Goal: Task Accomplishment & Management: Manage account settings

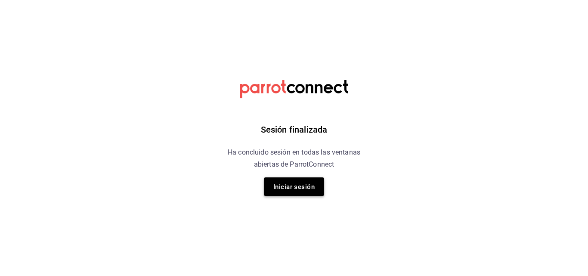
click at [298, 193] on button "Iniciar sesión" at bounding box center [294, 186] width 60 height 19
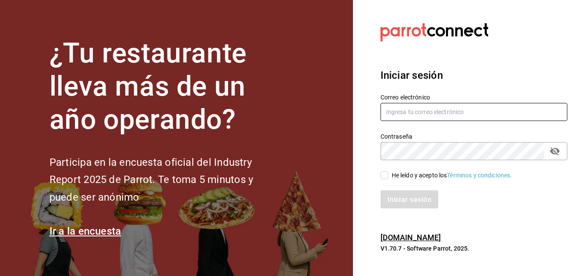
click at [413, 111] on input "text" at bounding box center [474, 112] width 187 height 18
type input "[EMAIL_ADDRESS][PERSON_NAME][PERSON_NAME][DOMAIN_NAME]"
click at [389, 176] on span "He leído y acepto los Términos y condiciones." at bounding box center [451, 175] width 124 height 9
click at [389, 176] on input "He leído y acepto los Términos y condiciones." at bounding box center [385, 175] width 8 height 8
checkbox input "true"
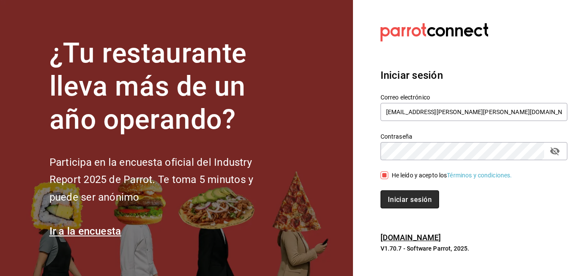
click at [396, 198] on font "Iniciar sesión" at bounding box center [410, 199] width 44 height 8
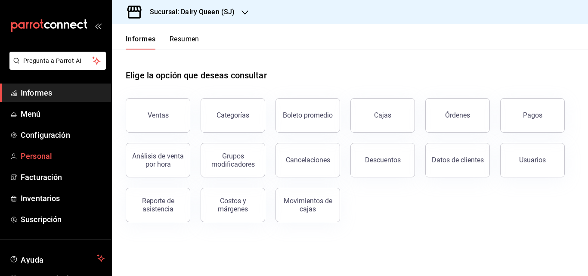
click at [50, 156] on font "Personal" at bounding box center [36, 156] width 31 height 9
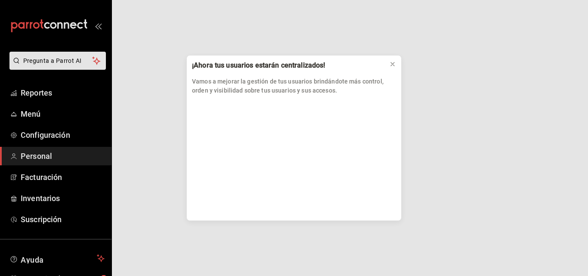
click at [50, 156] on div "¡Ahora tus usuarios estarán centralizados! Vamos a mejorar la gestión de tus us…" at bounding box center [294, 138] width 588 height 276
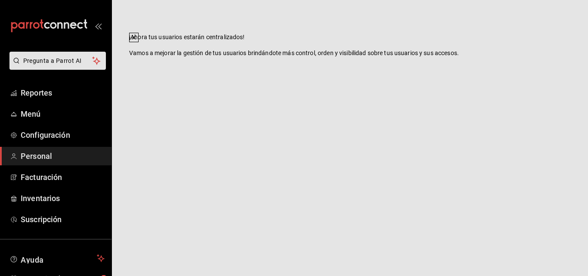
click at [394, 0] on html "Pregunta a Parrot AI Reportes Menú Configuración Personal Facturación Inventari…" at bounding box center [294, 0] width 588 height 0
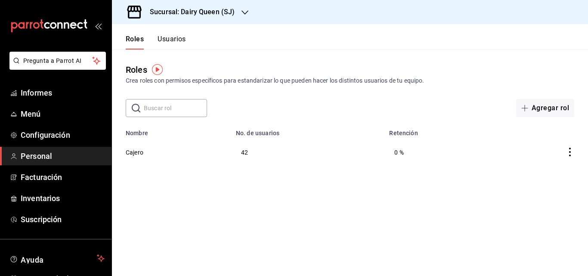
click at [173, 38] on font "Usuarios" at bounding box center [172, 39] width 28 height 8
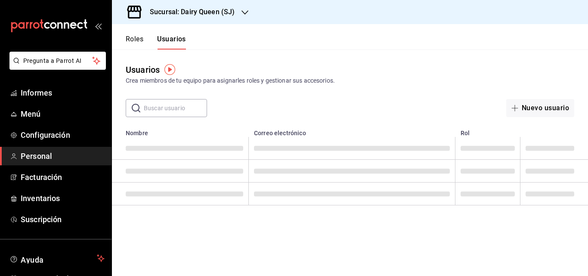
click at [169, 109] on input "text" at bounding box center [175, 108] width 63 height 17
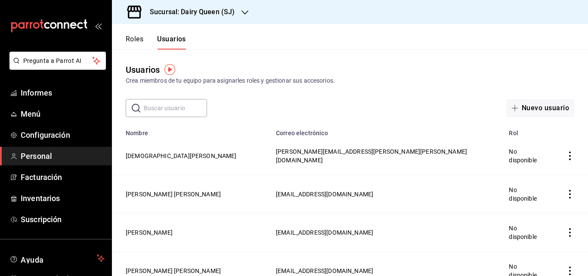
type input "[PERSON_NAME]"
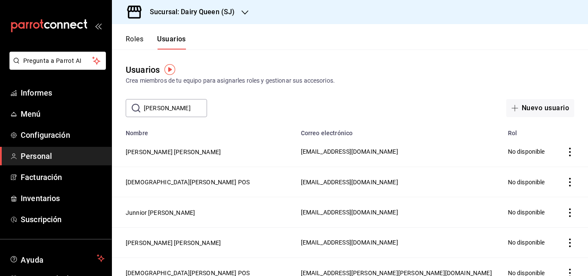
click at [175, 109] on input "[PERSON_NAME]" at bounding box center [175, 108] width 63 height 17
click at [170, 181] on button "[DEMOGRAPHIC_DATA][PERSON_NAME] POS" at bounding box center [188, 182] width 124 height 9
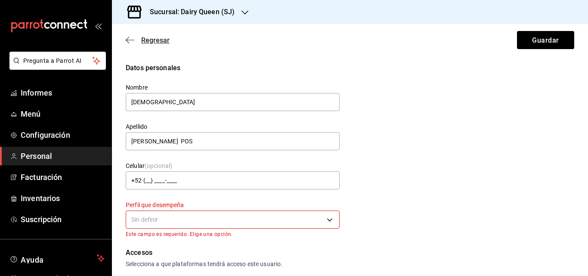
click at [143, 40] on font "Regresar" at bounding box center [155, 40] width 28 height 8
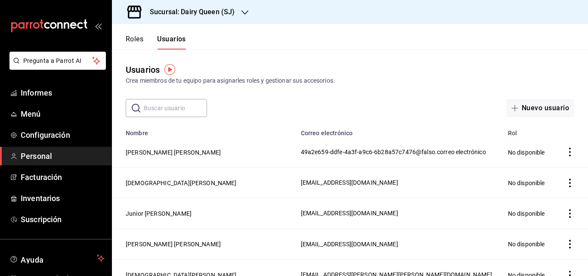
click at [143, 40] on font "Roles" at bounding box center [135, 39] width 18 height 8
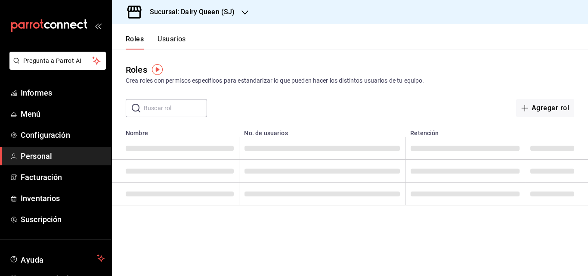
click at [178, 43] on font "Usuarios" at bounding box center [172, 39] width 28 height 8
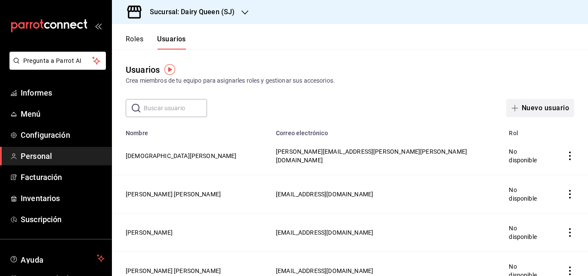
click at [525, 110] on font "Nuevo usuario" at bounding box center [545, 108] width 47 height 8
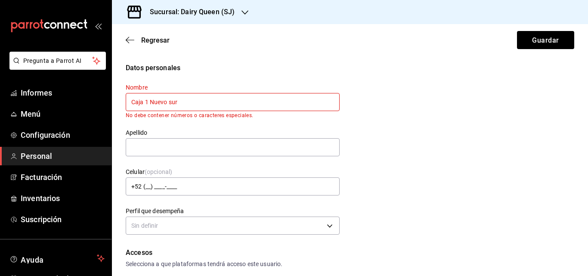
drag, startPoint x: 582, startPoint y: 93, endPoint x: 588, endPoint y: 103, distance: 11.8
click at [588, 103] on div "Regresar Guardar Datos personales Nombre Caja 1 Nuevo sur No debe contener núme…" at bounding box center [350, 150] width 476 height 252
click at [239, 105] on input "Caja 1 Nuevo sur" at bounding box center [233, 102] width 214 height 18
type input "C"
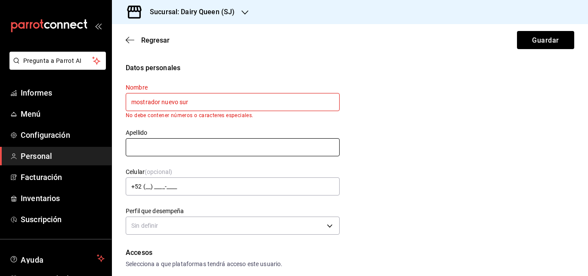
type input "mostrador nuevo sur"
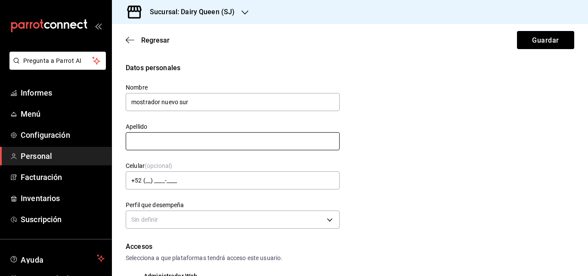
click at [242, 142] on input "text" at bounding box center [233, 141] width 214 height 18
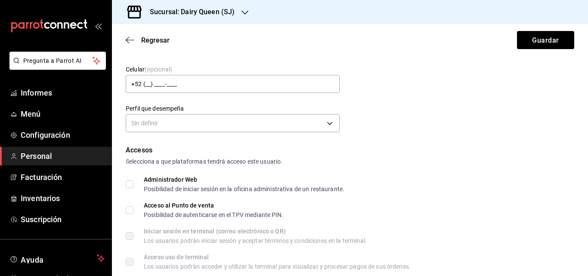
scroll to position [109, 0]
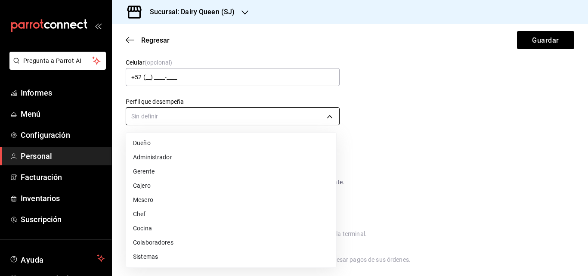
click at [323, 112] on body "Pregunta a Parrot AI Informes Menú Configuración Personal Facturación Inventari…" at bounding box center [294, 138] width 588 height 276
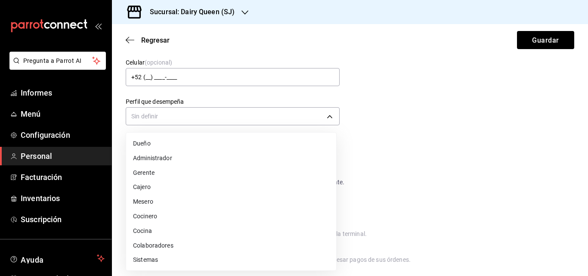
click at [219, 192] on li "Cajero" at bounding box center [231, 187] width 210 height 15
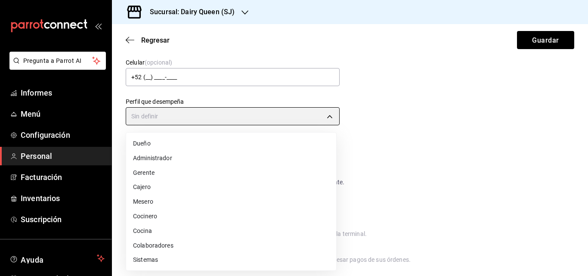
type input "CASHIER"
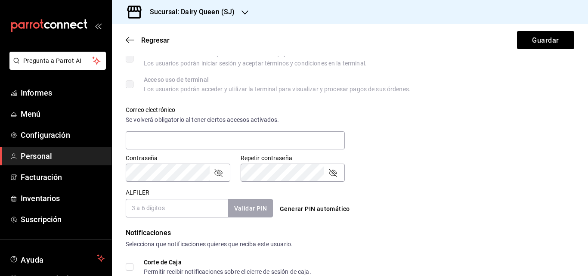
scroll to position [281, 0]
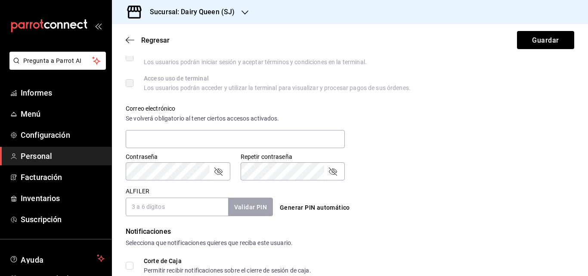
click at [208, 204] on input "ALFILER" at bounding box center [177, 207] width 103 height 18
type input "787835"
click at [243, 206] on font "Validar PIN" at bounding box center [250, 207] width 33 height 7
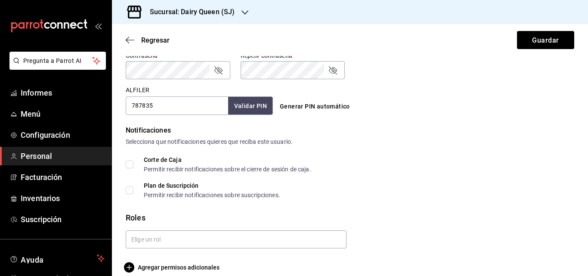
scroll to position [393, 0]
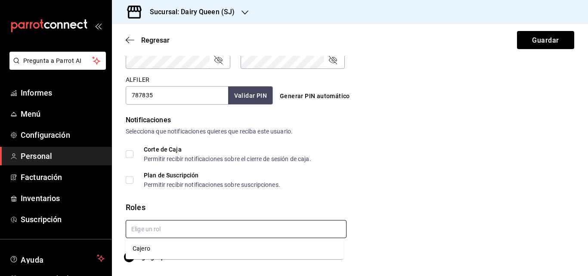
click at [316, 223] on input "text" at bounding box center [236, 229] width 221 height 18
click at [262, 249] on li "Cajero" at bounding box center [235, 249] width 218 height 14
checkbox input "true"
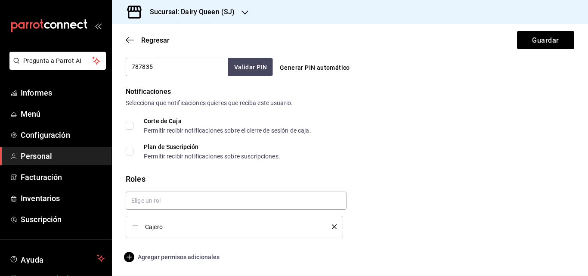
click at [190, 258] on font "Agregar permisos adicionales" at bounding box center [179, 257] width 82 height 7
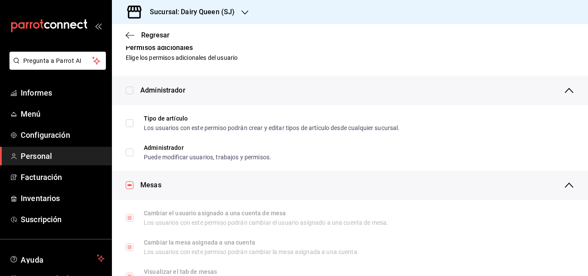
scroll to position [0, 0]
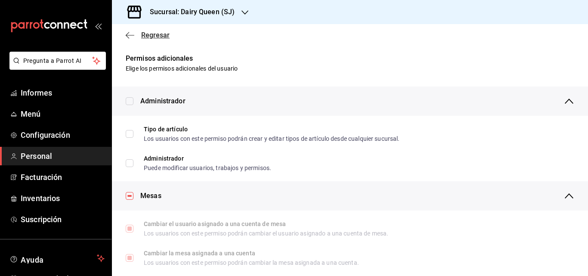
click at [148, 36] on font "Regresar" at bounding box center [155, 35] width 28 height 8
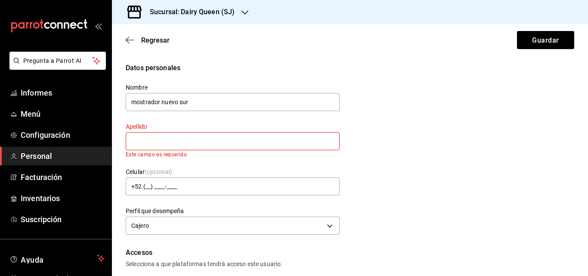
click at [191, 140] on input "text" at bounding box center [233, 141] width 214 height 18
type input "nuevo sur"
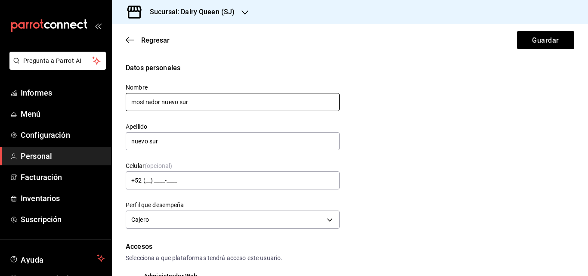
click at [199, 100] on input "mostrador nuevo sur" at bounding box center [233, 102] width 214 height 18
type input "mostrador"
click at [526, 39] on button "Guardar" at bounding box center [545, 40] width 57 height 18
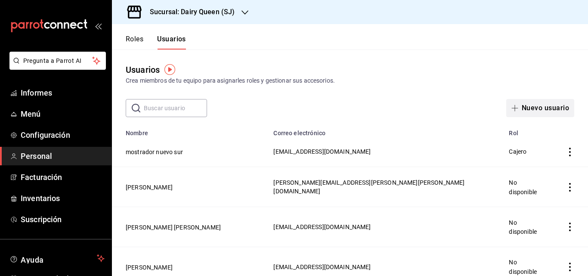
click at [522, 106] on font "Nuevo usuario" at bounding box center [545, 108] width 47 height 8
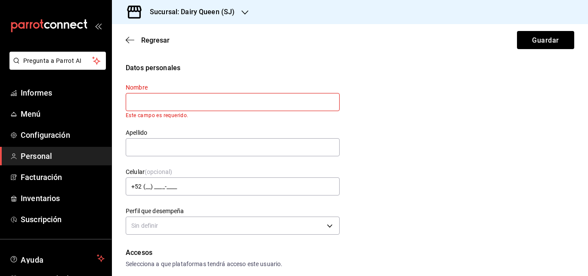
click at [240, 14] on div "Sucursal: Dairy Queen (SJ)" at bounding box center [185, 12] width 133 height 24
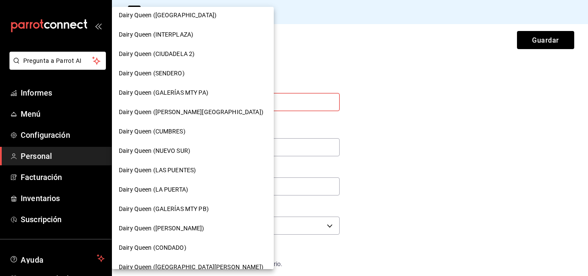
scroll to position [180, 0]
click at [184, 149] on font "Dairy Queen (NUEVO SUR)" at bounding box center [155, 149] width 72 height 7
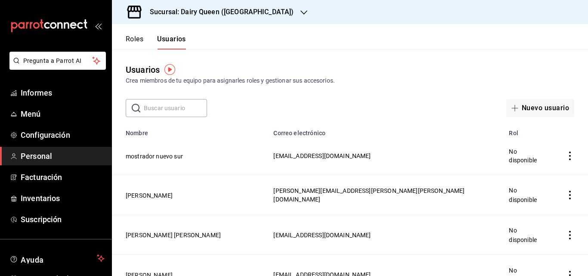
click at [566, 152] on icon "comportamiento" at bounding box center [570, 156] width 9 height 9
click at [534, 142] on font "Duplicar" at bounding box center [533, 139] width 22 height 7
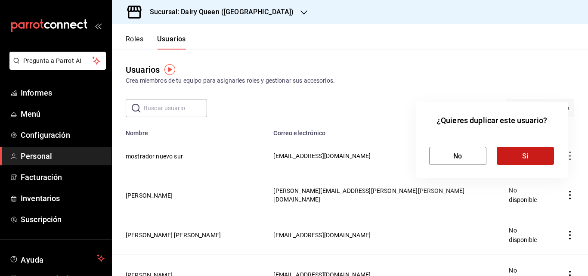
click at [520, 153] on button "Si" at bounding box center [525, 156] width 57 height 18
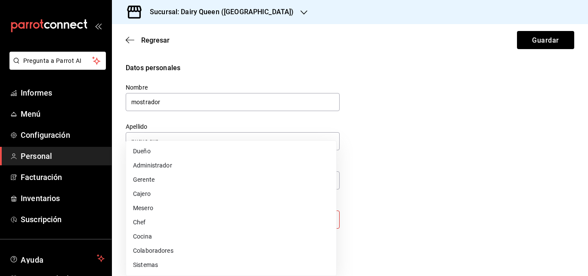
click at [330, 218] on body "Pregunta a Parrot AI Informes Menú Configuración Personal Facturación Inventari…" at bounding box center [294, 138] width 588 height 276
click at [248, 198] on li "Cajero" at bounding box center [231, 195] width 210 height 15
type input "CASHIER"
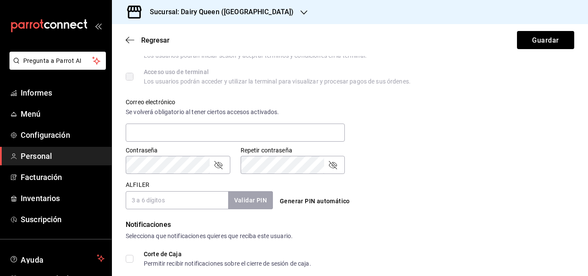
scroll to position [283, 0]
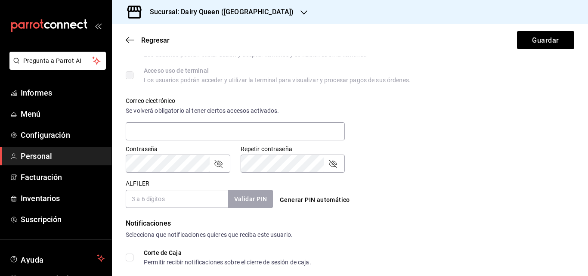
click at [401, 170] on div "Contraseña Contraseña Repetir contraseña Repetir contraseña" at bounding box center [344, 154] width 459 height 38
click at [209, 201] on input "ALFILER" at bounding box center [177, 199] width 103 height 18
type input "787834"
click at [260, 204] on button "Validar PIN" at bounding box center [250, 199] width 46 height 19
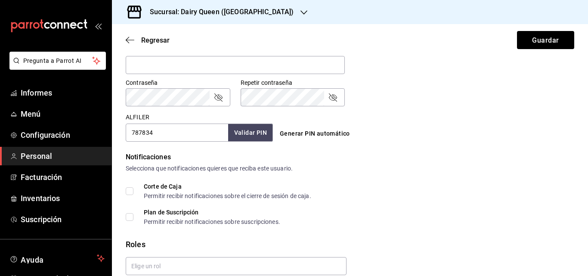
scroll to position [386, 0]
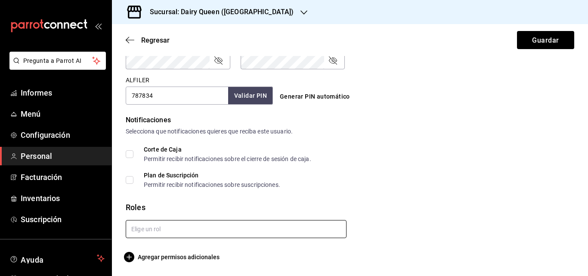
click at [273, 221] on input "text" at bounding box center [236, 229] width 221 height 18
click at [252, 246] on li "Cajero" at bounding box center [235, 249] width 218 height 14
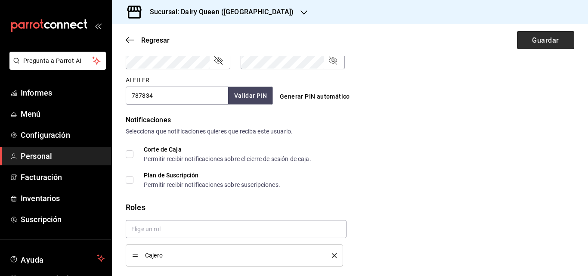
click at [539, 40] on font "Guardar" at bounding box center [545, 40] width 27 height 8
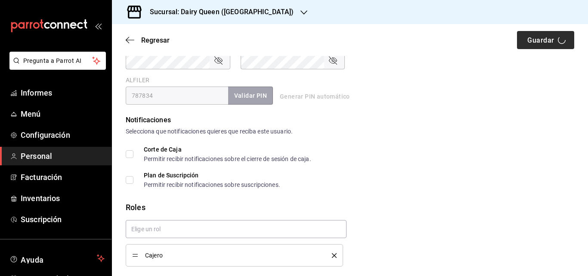
checkbox input "true"
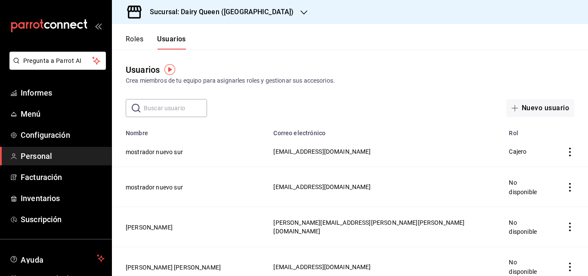
click at [539, 40] on header "Roles Usuarios" at bounding box center [350, 36] width 476 height 25
drag, startPoint x: 539, startPoint y: 40, endPoint x: 558, endPoint y: 27, distance: 22.8
click at [558, 27] on header "Roles Usuarios" at bounding box center [350, 36] width 476 height 25
click at [48, 113] on span "Menú" at bounding box center [63, 114] width 84 height 12
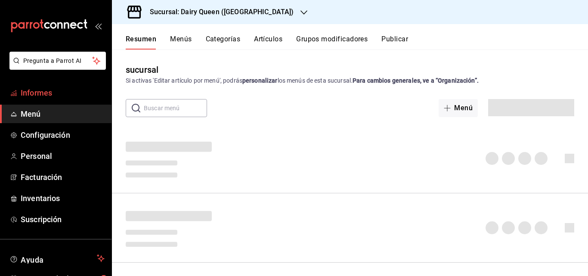
click at [56, 95] on span "Informes" at bounding box center [63, 93] width 84 height 12
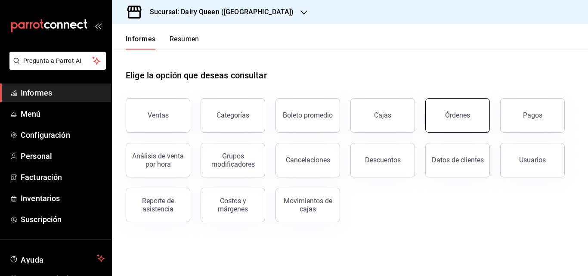
click at [456, 103] on button "Órdenes" at bounding box center [458, 115] width 65 height 34
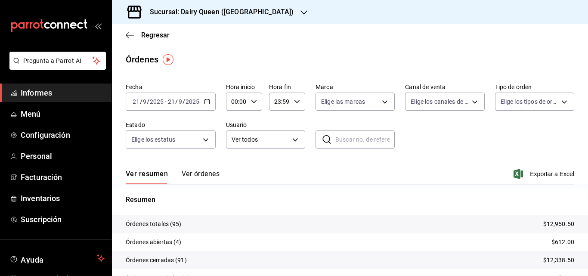
click at [203, 104] on div "[DATE] [DATE] - [DATE] [DATE]" at bounding box center [171, 102] width 90 height 18
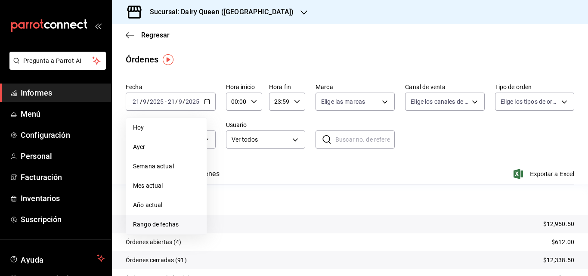
click at [173, 222] on font "Rango de fechas" at bounding box center [156, 224] width 46 height 7
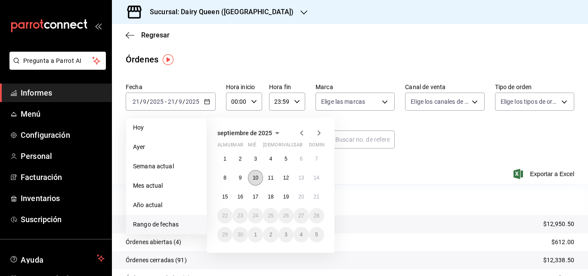
click at [258, 179] on font "10" at bounding box center [256, 178] width 6 height 6
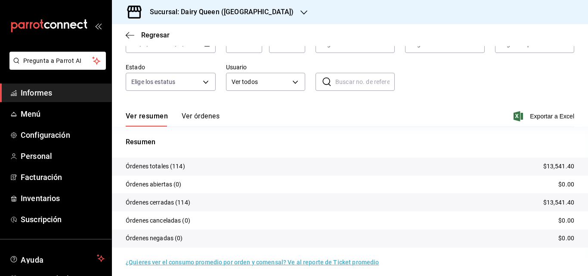
scroll to position [62, 0]
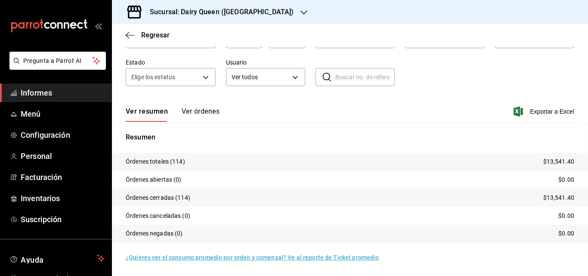
click at [203, 113] on font "Ver órdenes" at bounding box center [201, 111] width 38 height 8
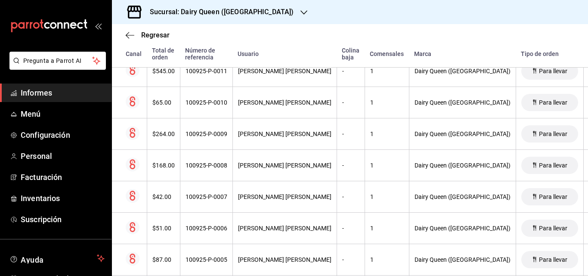
scroll to position [3390, 0]
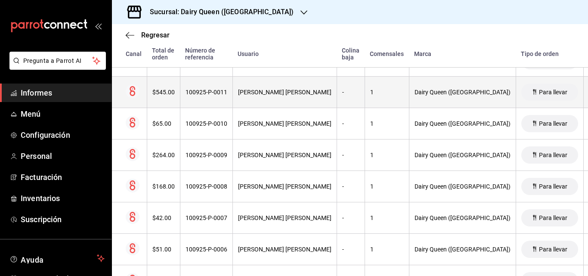
click at [531, 95] on icon at bounding box center [534, 92] width 7 height 7
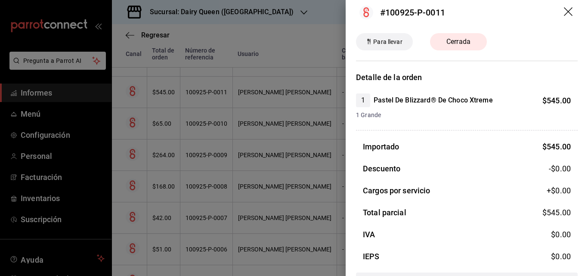
scroll to position [0, 0]
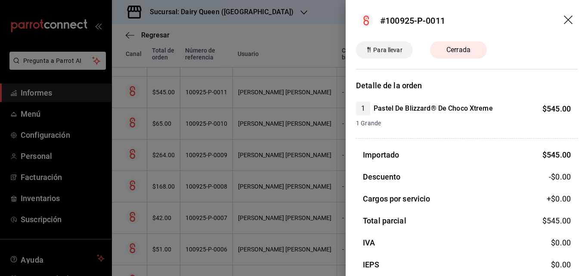
click at [324, 120] on div at bounding box center [294, 138] width 588 height 276
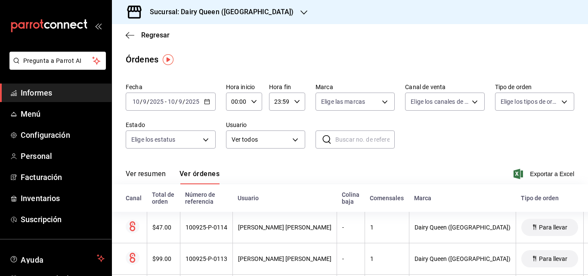
click at [205, 99] on icon "button" at bounding box center [207, 102] width 6 height 6
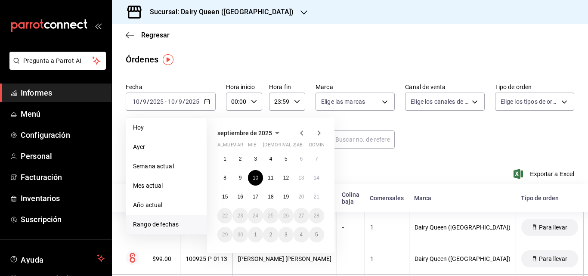
click at [301, 133] on icon "button" at bounding box center [301, 133] width 3 height 5
click at [289, 231] on button "29" at bounding box center [286, 235] width 15 height 16
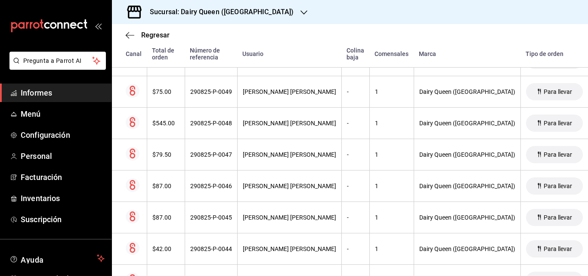
scroll to position [3989, 0]
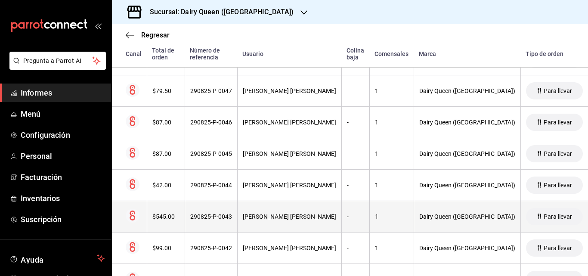
click at [262, 217] on font "[PERSON_NAME] [PERSON_NAME]" at bounding box center [289, 216] width 93 height 7
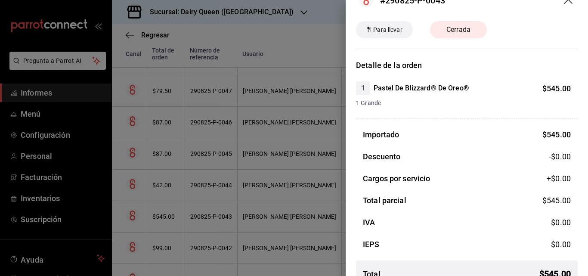
scroll to position [11, 0]
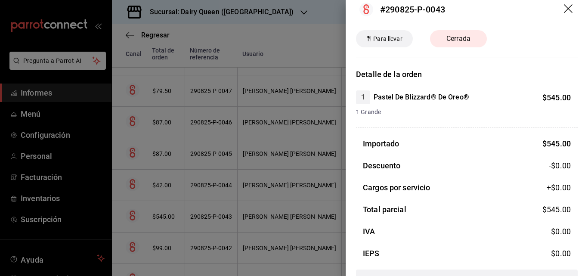
click at [312, 23] on div at bounding box center [294, 138] width 588 height 276
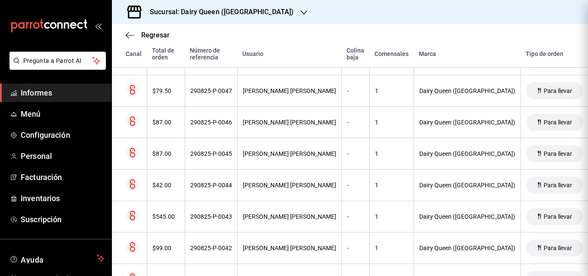
scroll to position [0, 0]
click at [312, 23] on div "Sucursal: Dairy Queen ([GEOGRAPHIC_DATA])" at bounding box center [350, 12] width 476 height 24
click at [358, 23] on div "Sucursal: Dairy Queen ([GEOGRAPHIC_DATA])" at bounding box center [350, 12] width 476 height 24
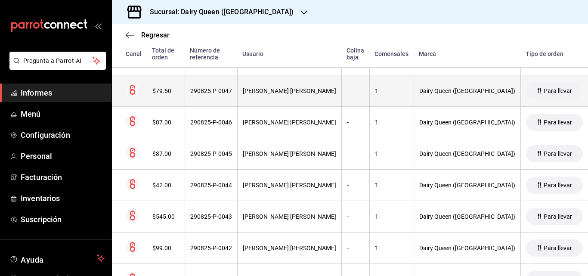
click at [143, 81] on th at bounding box center [129, 90] width 35 height 31
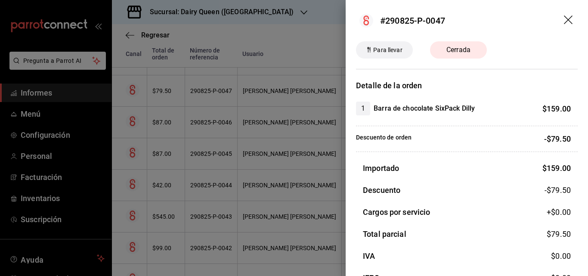
click at [34, 157] on div at bounding box center [294, 138] width 588 height 276
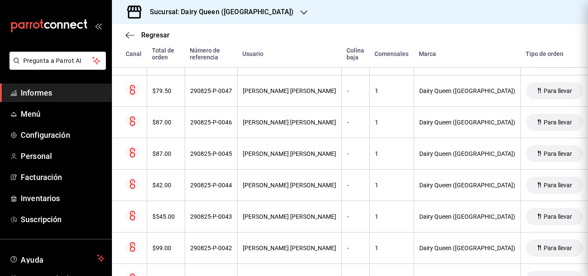
click at [34, 157] on div at bounding box center [294, 138] width 588 height 276
click at [34, 157] on font "Personal" at bounding box center [36, 156] width 31 height 9
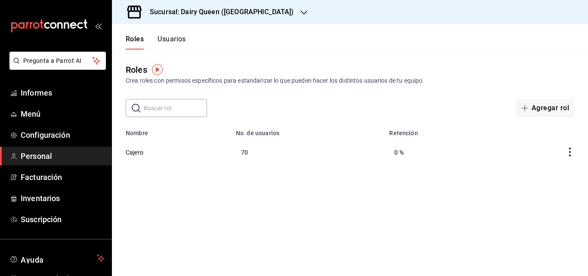
click at [176, 36] on font "Usuarios" at bounding box center [172, 39] width 28 height 8
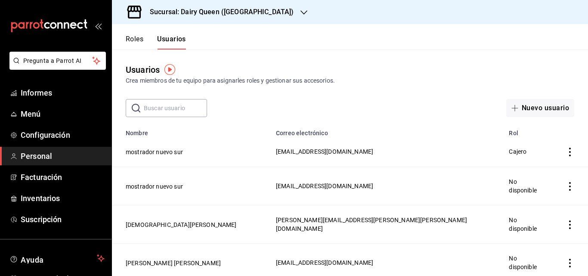
click at [164, 103] on input "text" at bounding box center [175, 108] width 63 height 17
type input "[PERSON_NAME]"
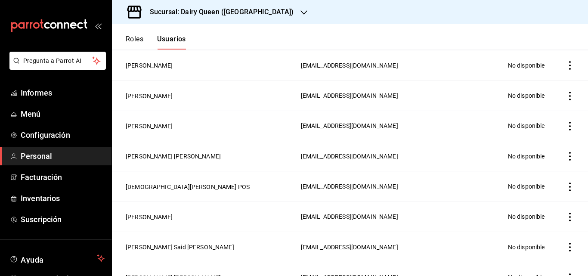
scroll to position [555, 0]
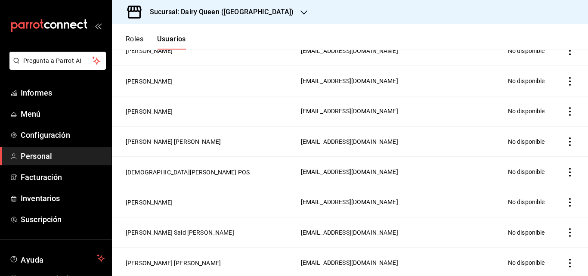
click at [566, 168] on icon "actions" at bounding box center [570, 172] width 9 height 9
click at [561, 162] on li "Duplicar" at bounding box center [532, 152] width 72 height 24
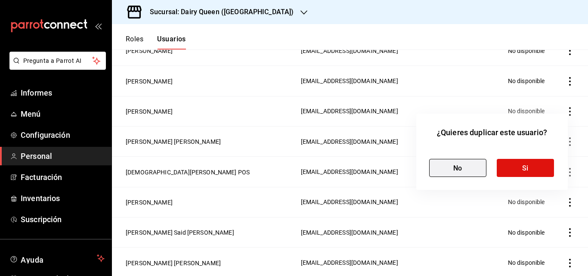
click at [456, 163] on button "No" at bounding box center [458, 168] width 57 height 18
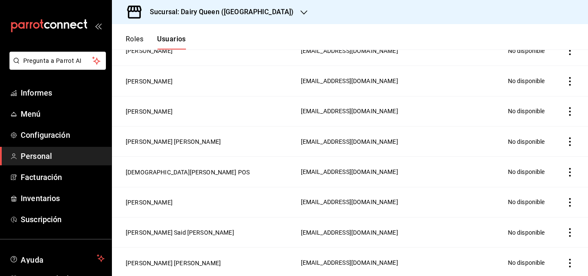
click at [398, 168] on span "[EMAIL_ADDRESS][DOMAIN_NAME]" at bounding box center [349, 171] width 97 height 7
click at [168, 168] on button "[DEMOGRAPHIC_DATA][PERSON_NAME] POS" at bounding box center [188, 172] width 124 height 9
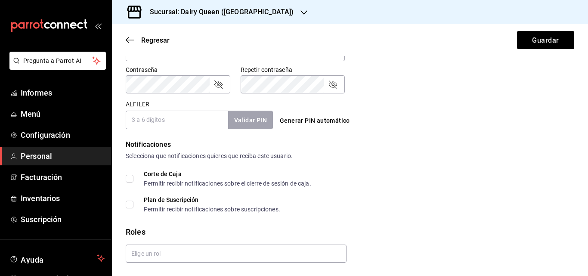
scroll to position [393, 0]
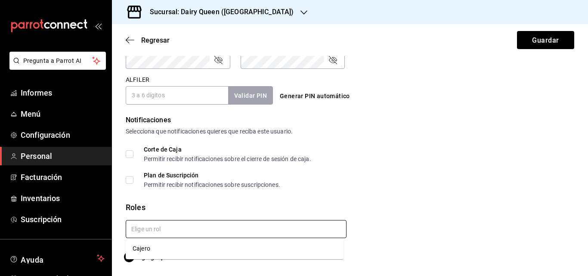
click at [221, 227] on input "text" at bounding box center [236, 229] width 221 height 18
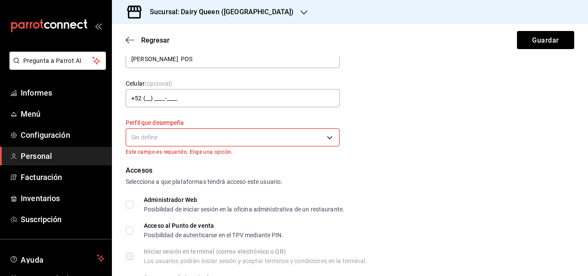
scroll to position [80, 0]
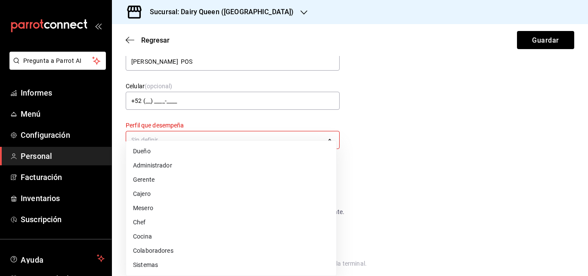
click at [328, 136] on body "Pregunta a Parrot AI Informes Menú Configuración Personal Facturación Inventari…" at bounding box center [294, 138] width 588 height 276
click at [250, 166] on li "Administrador" at bounding box center [231, 166] width 210 height 15
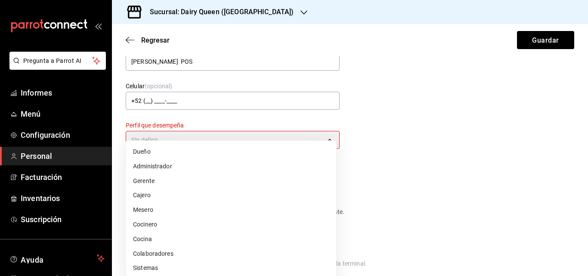
type input "ADMIN"
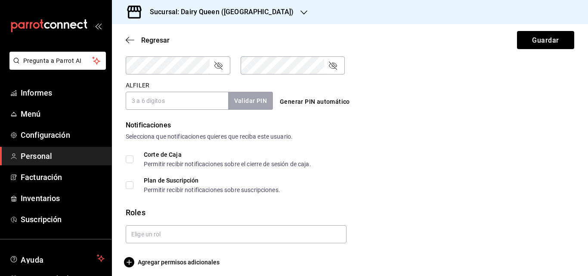
scroll to position [386, 0]
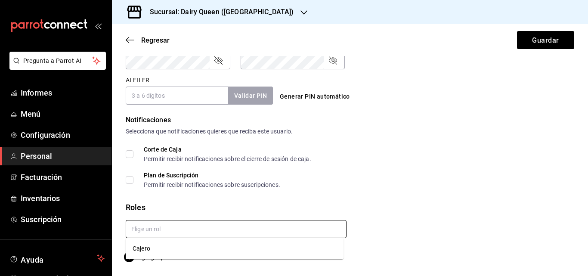
click at [308, 227] on input "text" at bounding box center [236, 229] width 221 height 18
click at [280, 252] on li "Cajero" at bounding box center [235, 249] width 218 height 14
checkbox input "true"
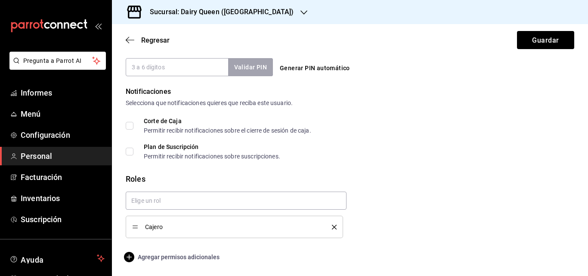
click at [206, 262] on span "Agregar permisos adicionales" at bounding box center [173, 257] width 94 height 10
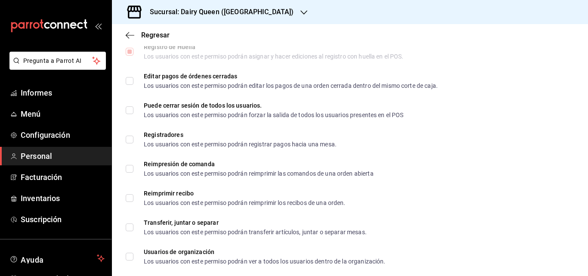
scroll to position [1111, 0]
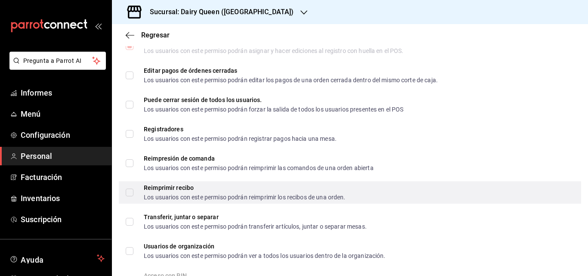
click at [130, 192] on input "Reimprimir recibo Los usuarios con este permiso podrán reimprimir los recibos d…" at bounding box center [130, 193] width 8 height 8
checkbox input "true"
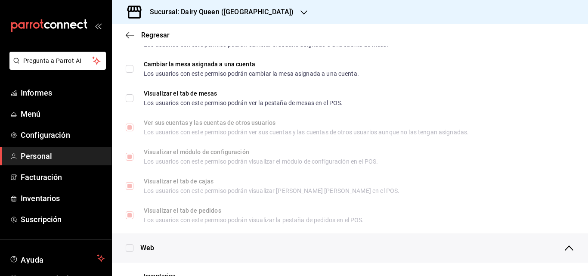
scroll to position [0, 0]
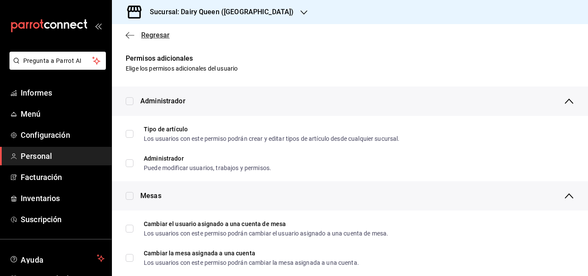
click at [158, 34] on font "Regresar" at bounding box center [155, 35] width 28 height 8
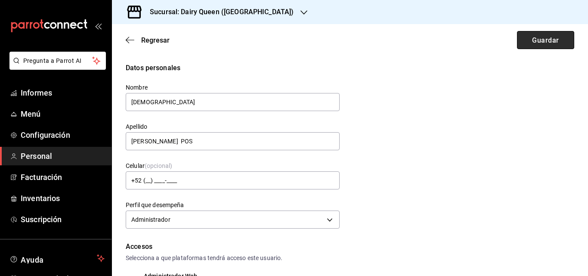
click at [529, 44] on button "Guardar" at bounding box center [545, 40] width 57 height 18
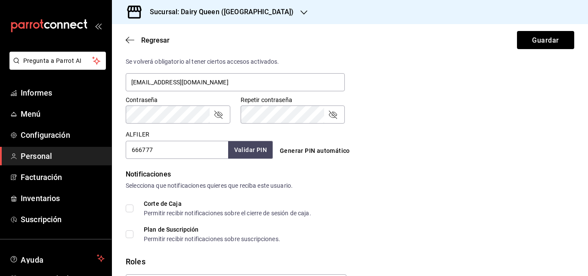
type input "666777"
click at [242, 154] on font "Validar PIN" at bounding box center [250, 150] width 33 height 9
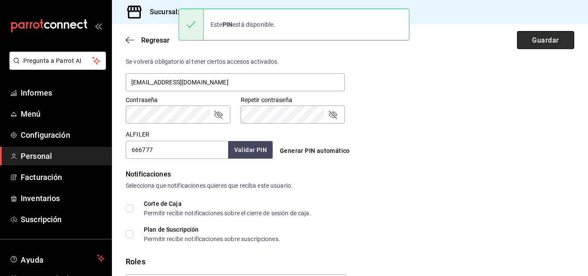
click at [550, 46] on button "Guardar" at bounding box center [545, 40] width 57 height 18
